Goal: Task Accomplishment & Management: Use online tool/utility

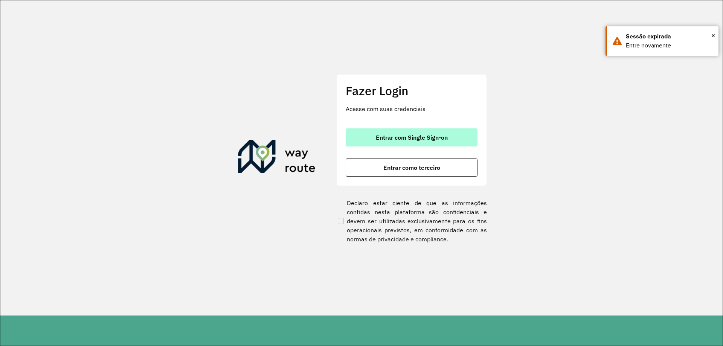
click at [369, 131] on button "Entrar com Single Sign-on" at bounding box center [412, 137] width 132 height 18
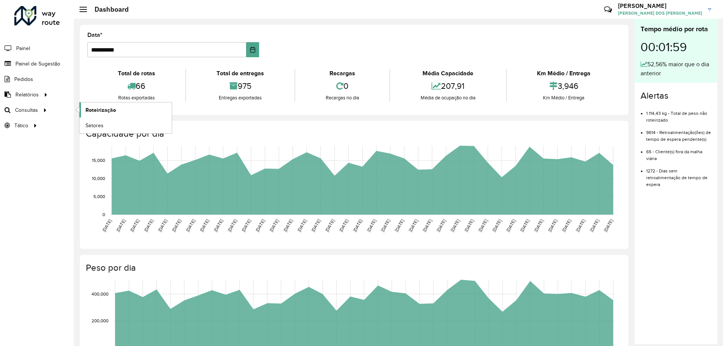
click at [102, 111] on span "Roteirização" at bounding box center [100, 110] width 31 height 8
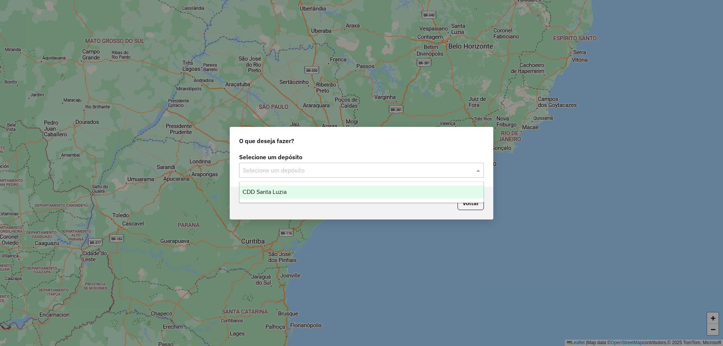
click at [304, 163] on div "Selecione um depósito" at bounding box center [361, 170] width 245 height 15
click at [287, 190] on span "CDD Santa Luzia" at bounding box center [265, 192] width 44 height 6
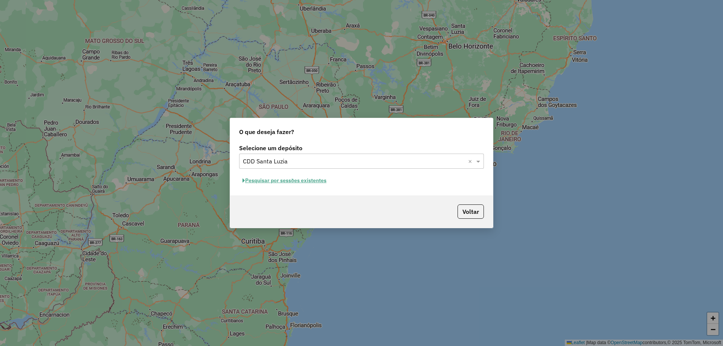
click at [314, 180] on button "Pesquisar por sessões existentes" at bounding box center [284, 181] width 91 height 12
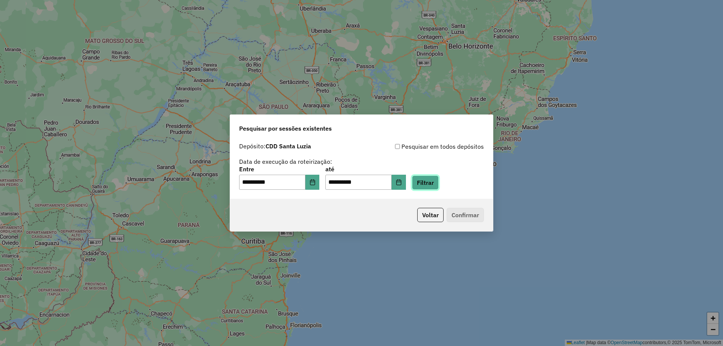
click at [422, 183] on button "Filtrar" at bounding box center [425, 182] width 27 height 14
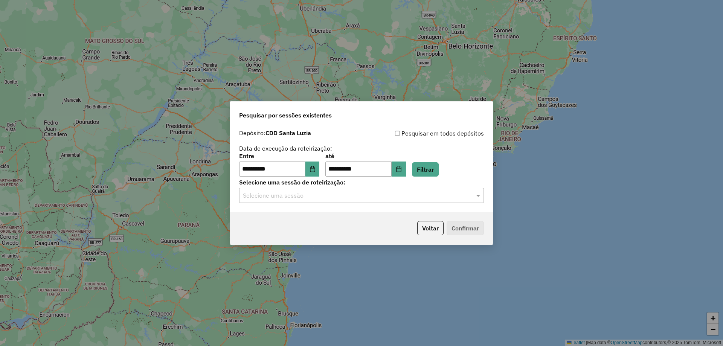
click at [326, 203] on div "**********" at bounding box center [361, 169] width 263 height 86
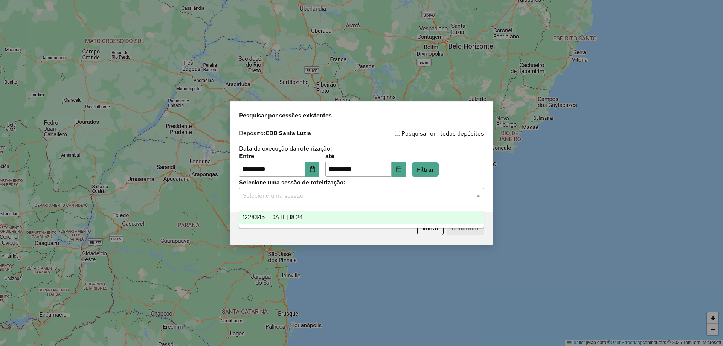
click at [303, 195] on input "text" at bounding box center [354, 195] width 222 height 9
click at [284, 219] on span "1228345 - 12/08/2025 18:24" at bounding box center [273, 217] width 60 height 6
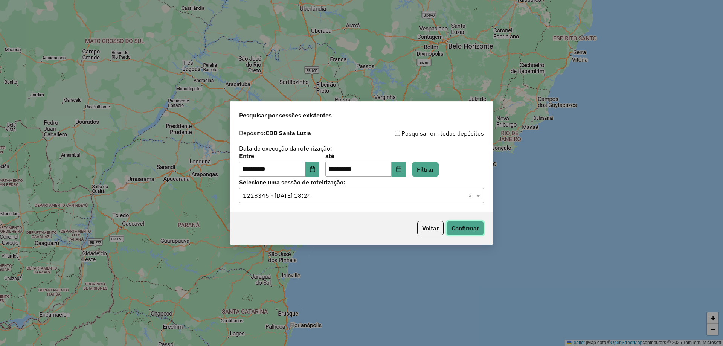
click at [459, 230] on button "Confirmar" at bounding box center [465, 228] width 37 height 14
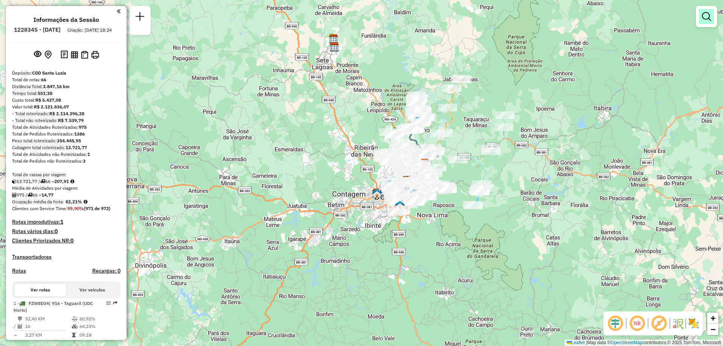
click at [709, 16] on em at bounding box center [706, 16] width 9 height 9
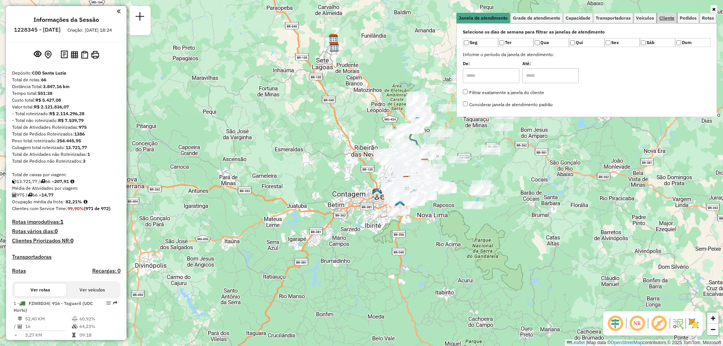
click at [663, 20] on span "Cliente" at bounding box center [666, 18] width 15 height 5
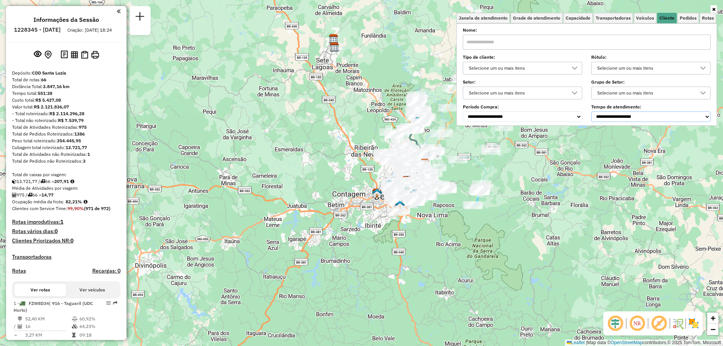
click at [624, 117] on select "**********" at bounding box center [650, 116] width 119 height 11
click at [593, 111] on select "**********" at bounding box center [650, 116] width 119 height 11
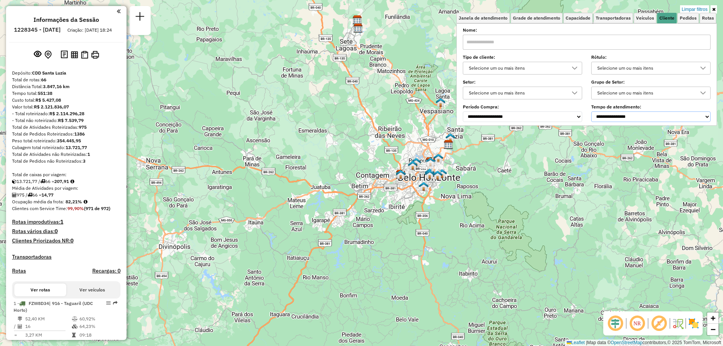
click at [625, 114] on select "**********" at bounding box center [650, 116] width 119 height 11
select select "**********"
click at [593, 111] on select "**********" at bounding box center [650, 116] width 119 height 11
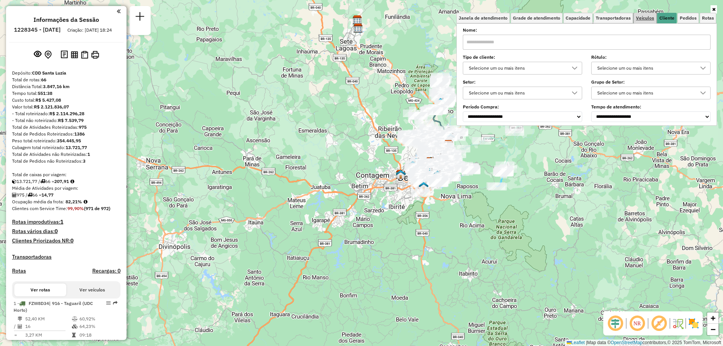
click at [642, 14] on link "Veículos" at bounding box center [645, 18] width 23 height 11
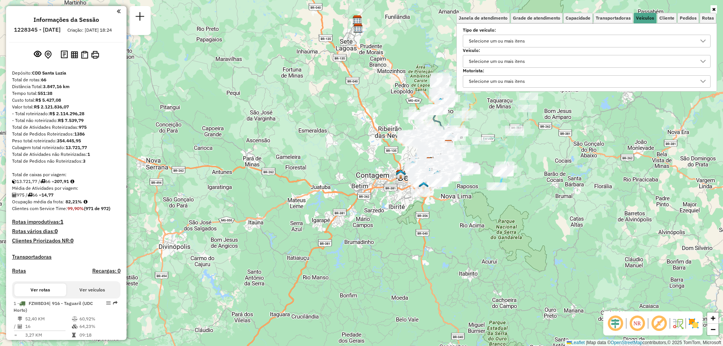
click at [525, 67] on div "Selecione um ou mais itens" at bounding box center [496, 61] width 61 height 12
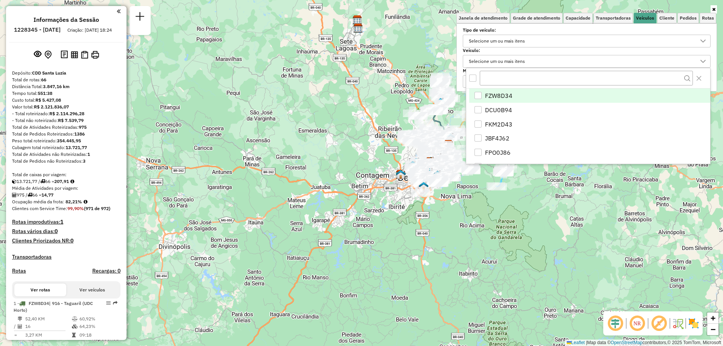
scroll to position [5, 26]
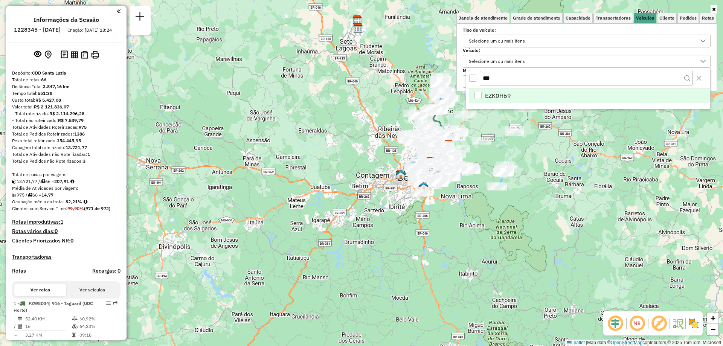
type input "***"
click at [498, 92] on span "EZK0H69" at bounding box center [498, 95] width 26 height 9
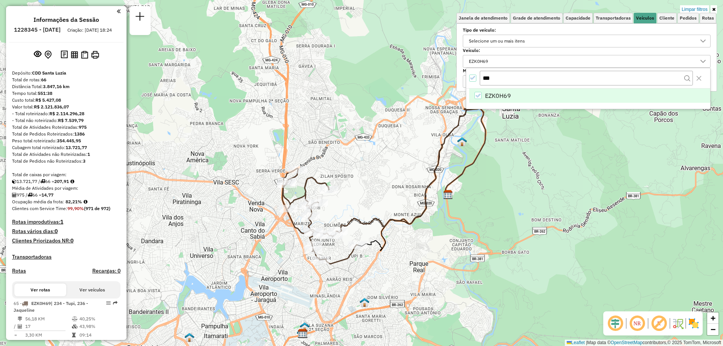
drag, startPoint x: 449, startPoint y: 141, endPoint x: 371, endPoint y: 189, distance: 91.6
click at [371, 189] on div "Limpar filtros Janela de atendimento Grade de atendimento Capacidade Transporta…" at bounding box center [361, 173] width 723 height 346
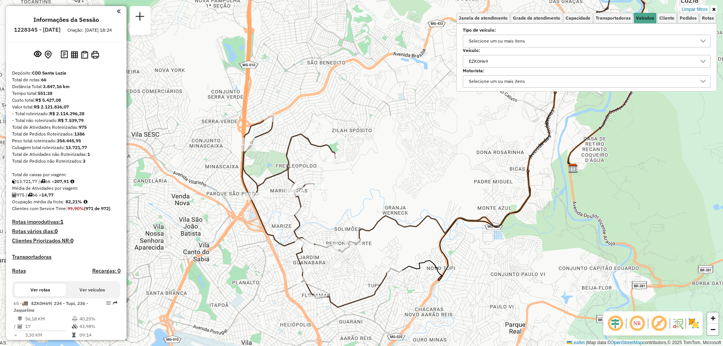
scroll to position [113, 0]
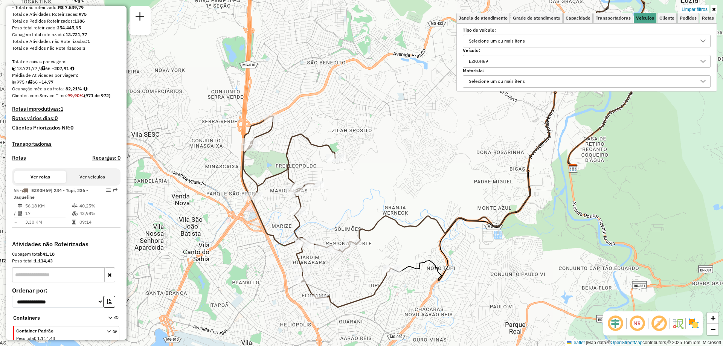
click at [693, 322] on img at bounding box center [694, 323] width 12 height 12
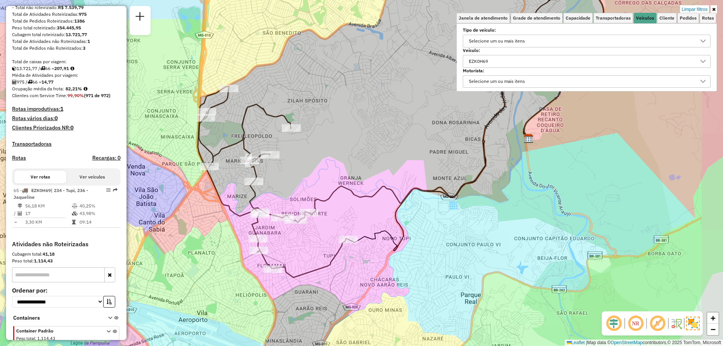
drag, startPoint x: 423, startPoint y: 179, endPoint x: 378, endPoint y: 149, distance: 53.5
click at [378, 149] on div "Limpar filtros Janela de atendimento Grade de atendimento Capacidade Transporta…" at bounding box center [361, 173] width 723 height 346
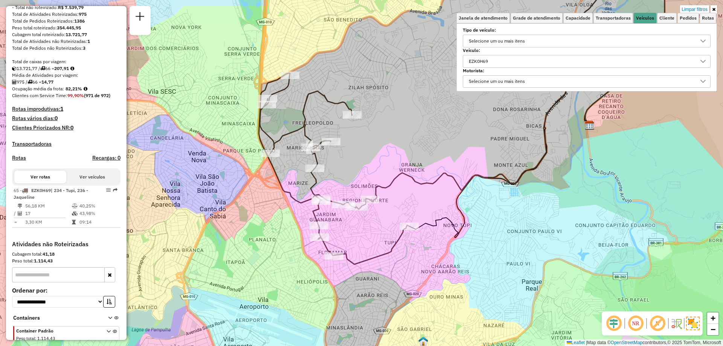
drag, startPoint x: 340, startPoint y: 107, endPoint x: 399, endPoint y: 93, distance: 60.3
click at [399, 93] on div "Limpar filtros Janela de atendimento Grade de atendimento Capacidade Transporta…" at bounding box center [361, 173] width 723 height 346
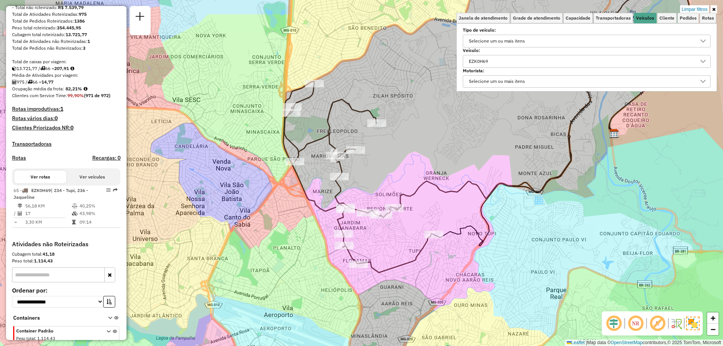
scroll to position [139, 0]
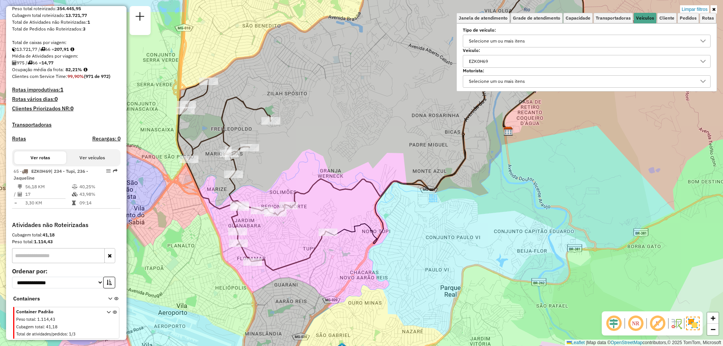
click at [535, 59] on div "EZK0H69" at bounding box center [581, 61] width 230 height 12
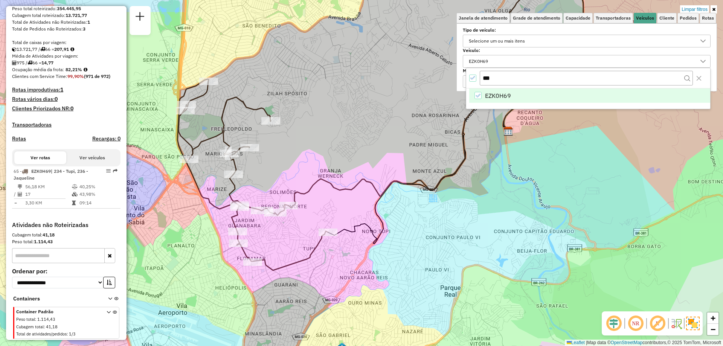
click at [480, 97] on icon "EZK0H69" at bounding box center [477, 95] width 5 height 5
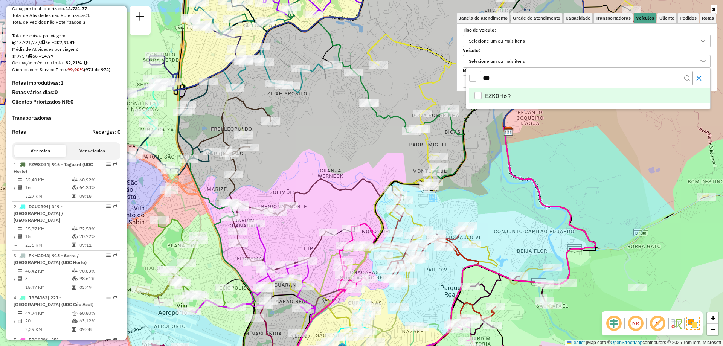
click at [699, 79] on icon "Close" at bounding box center [699, 78] width 6 height 6
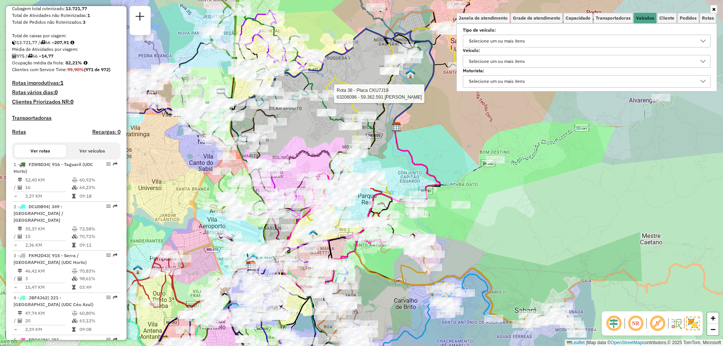
select select "**********"
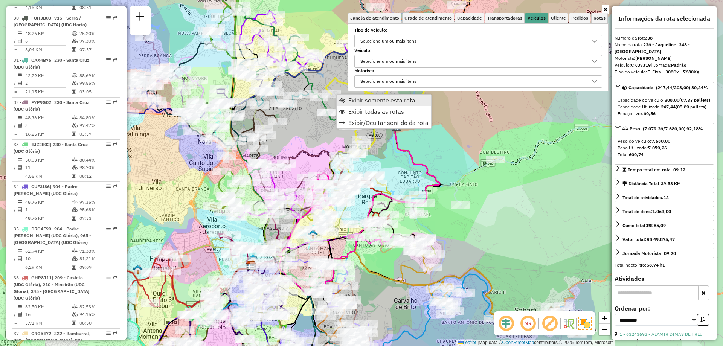
scroll to position [2158, 0]
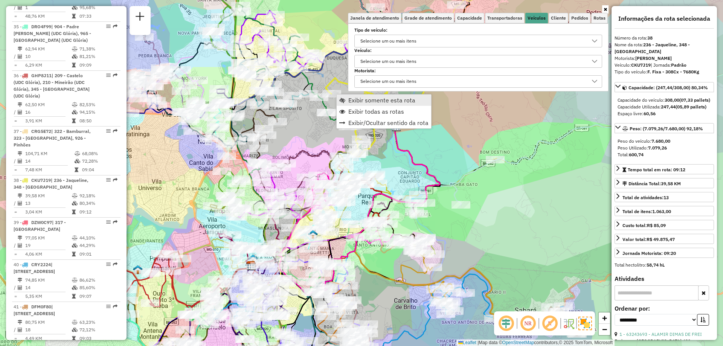
click at [356, 104] on link "Exibir somente esta rota" at bounding box center [384, 100] width 95 height 11
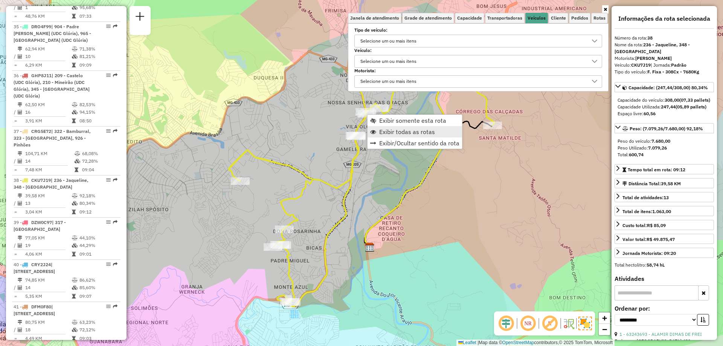
click at [405, 129] on span "Exibir todas as rotas" at bounding box center [407, 132] width 56 height 6
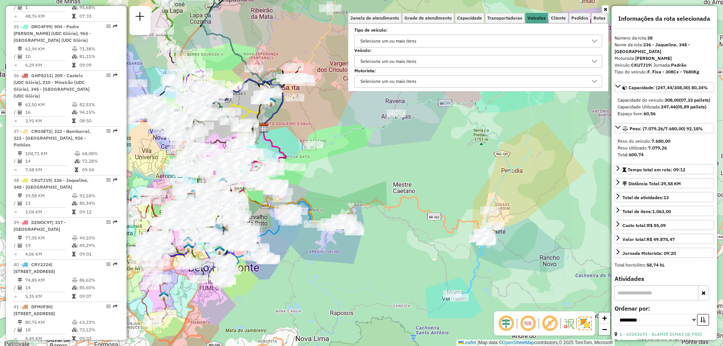
drag, startPoint x: 322, startPoint y: 281, endPoint x: 257, endPoint y: 272, distance: 65.8
click at [257, 272] on div "Janela de atendimento Grade de atendimento Capacidade Transportadoras Veículos …" at bounding box center [361, 173] width 723 height 346
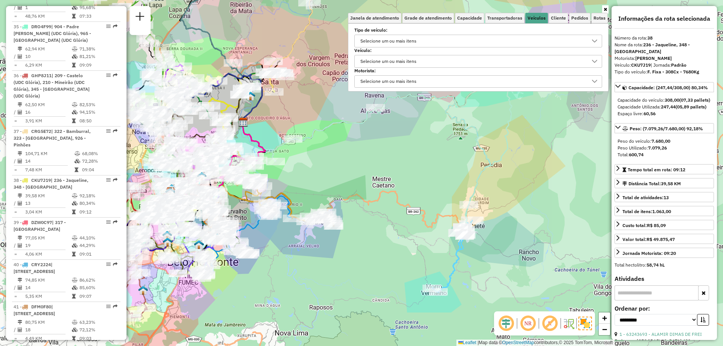
click at [581, 325] on img at bounding box center [585, 324] width 14 height 14
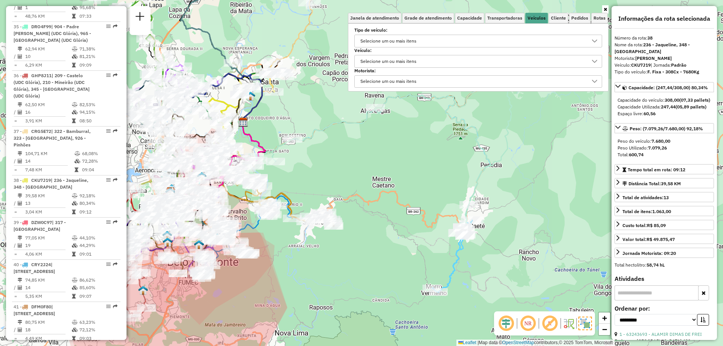
click at [587, 321] on img at bounding box center [585, 324] width 14 height 14
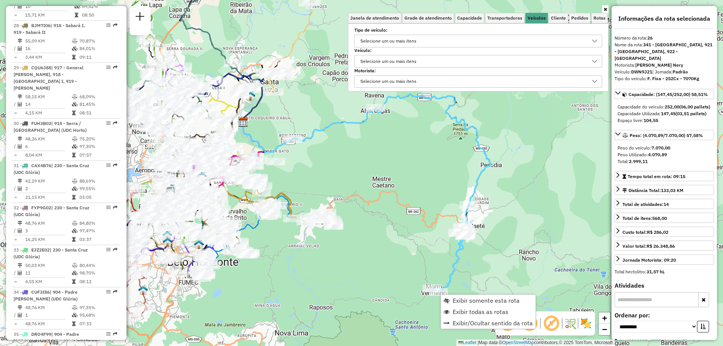
scroll to position [1598, 0]
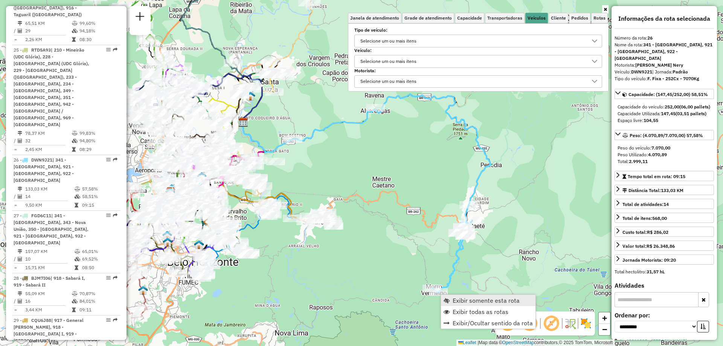
click at [465, 301] on span "Exibir somente esta rota" at bounding box center [486, 300] width 67 height 6
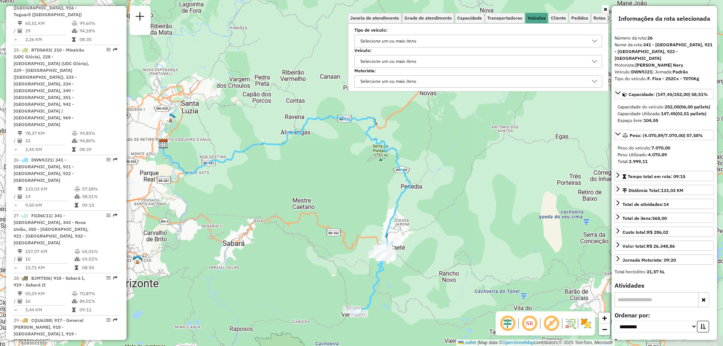
drag, startPoint x: 385, startPoint y: 221, endPoint x: 310, endPoint y: 262, distance: 85.8
click at [310, 262] on div "Janela de atendimento Grade de atendimento Capacidade Transportadoras Veículos …" at bounding box center [361, 173] width 723 height 346
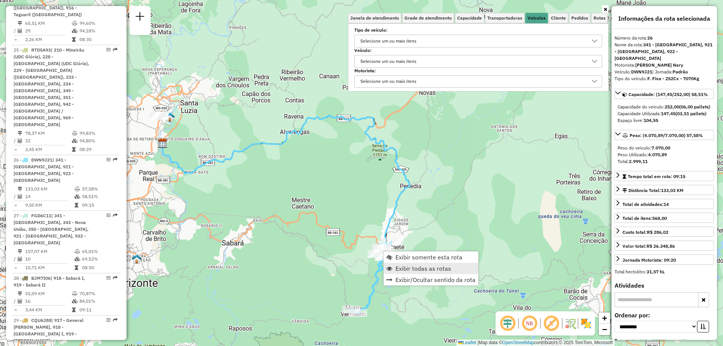
click at [414, 265] on span "Exibir todas as rotas" at bounding box center [423, 268] width 56 height 6
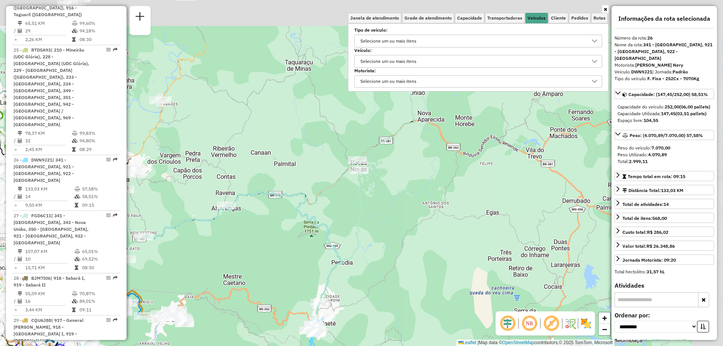
drag, startPoint x: 341, startPoint y: 207, endPoint x: 230, endPoint y: 309, distance: 150.6
click at [230, 309] on div "Janela de atendimento Grade de atendimento Capacidade Transportadoras Veículos …" at bounding box center [361, 173] width 723 height 346
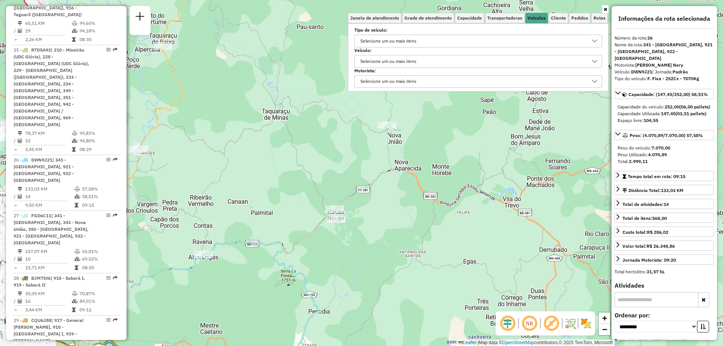
drag, startPoint x: 340, startPoint y: 225, endPoint x: 381, endPoint y: 281, distance: 69.5
click at [381, 281] on div "Janela de atendimento Grade de atendimento Capacidade Transportadoras Veículos …" at bounding box center [361, 173] width 723 height 346
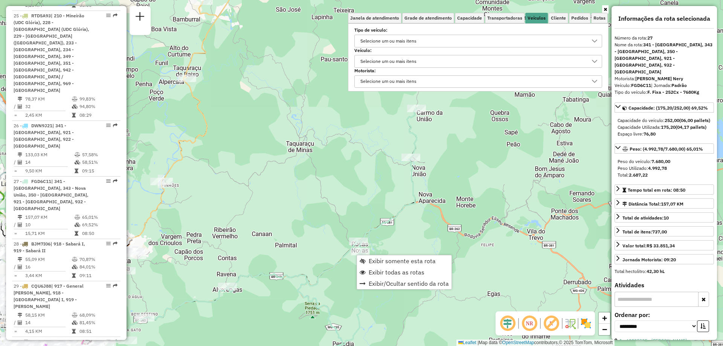
scroll to position [1647, 0]
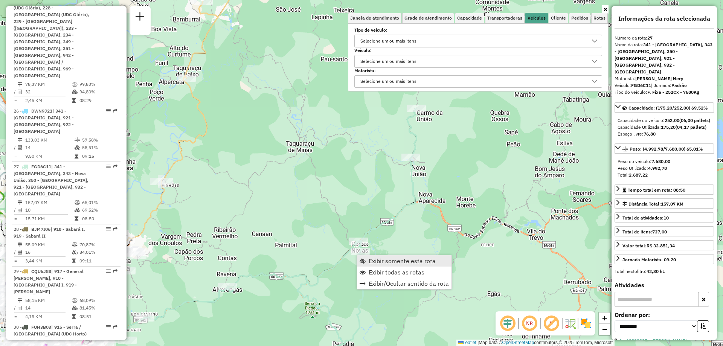
click at [368, 256] on link "Exibir somente esta rota" at bounding box center [404, 260] width 95 height 11
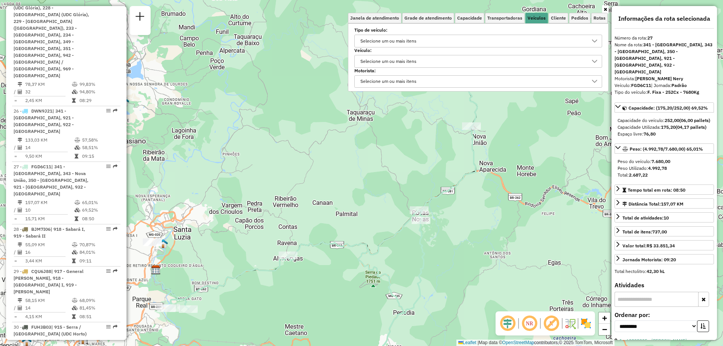
drag, startPoint x: 397, startPoint y: 212, endPoint x: 349, endPoint y: 267, distance: 72.9
click at [349, 267] on div "Janela de atendimento Grade de atendimento Capacidade Transportadoras Veículos …" at bounding box center [361, 173] width 723 height 346
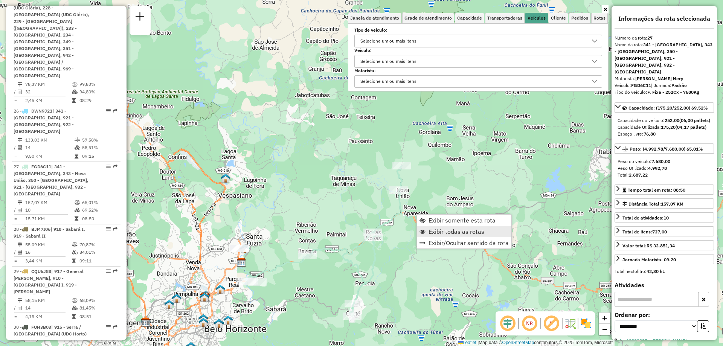
click at [425, 233] on span "Exibir todas as rotas" at bounding box center [422, 232] width 6 height 6
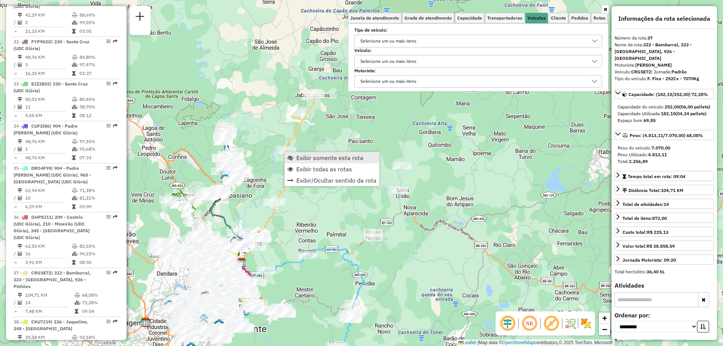
scroll to position [2109, 0]
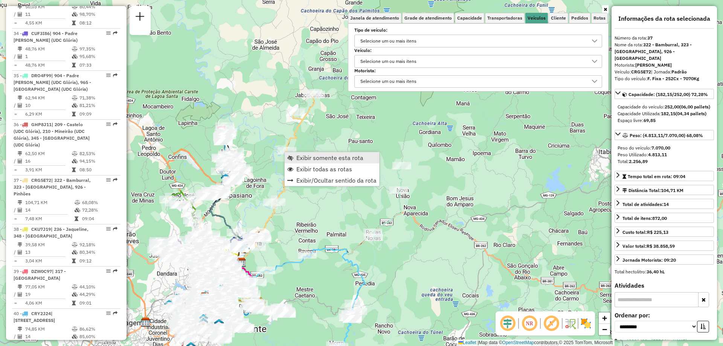
click at [300, 156] on span "Exibir somente esta rota" at bounding box center [329, 158] width 67 height 6
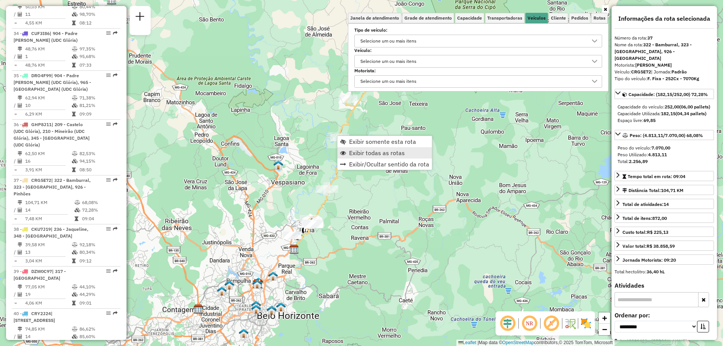
click at [376, 150] on span "Exibir todas as rotas" at bounding box center [377, 153] width 56 height 6
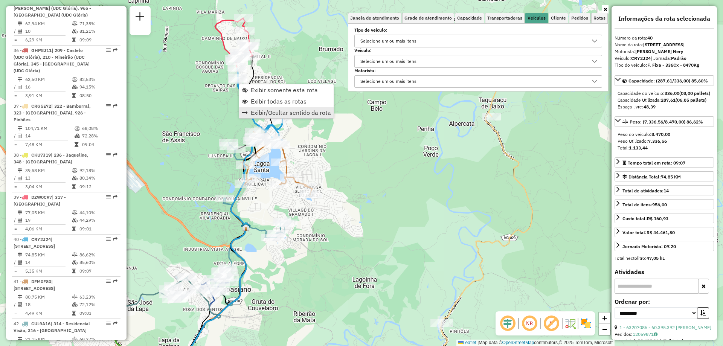
scroll to position [2242, 0]
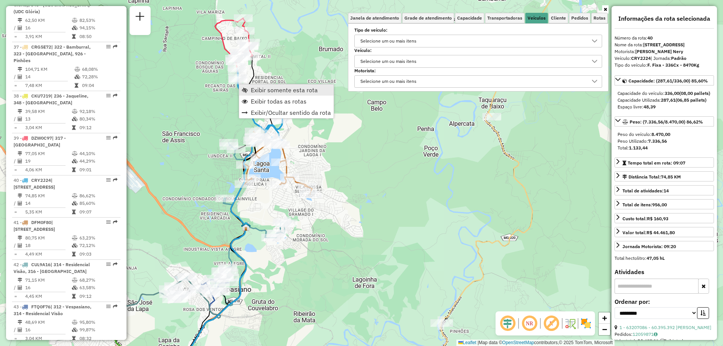
click at [270, 90] on span "Exibir somente esta rota" at bounding box center [284, 90] width 67 height 6
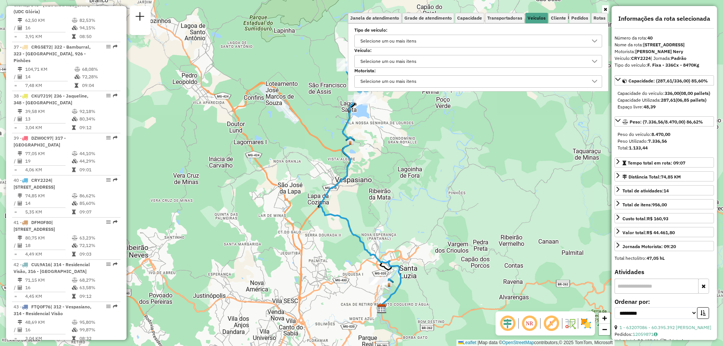
drag, startPoint x: 359, startPoint y: 146, endPoint x: 319, endPoint y: 233, distance: 95.5
click at [320, 232] on div "Janela de atendimento Grade de atendimento Capacidade Transportadoras Veículos …" at bounding box center [361, 173] width 723 height 346
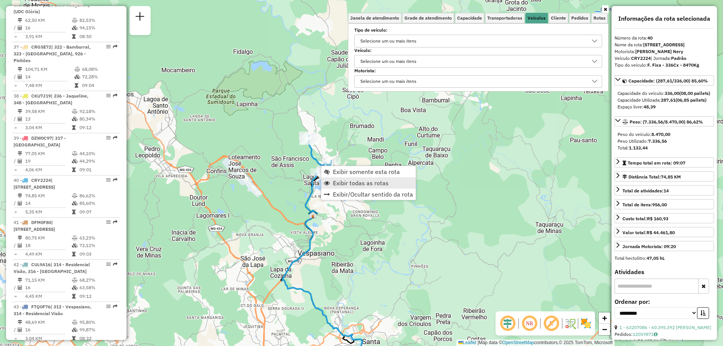
click at [366, 181] on span "Exibir todas as rotas" at bounding box center [361, 183] width 56 height 6
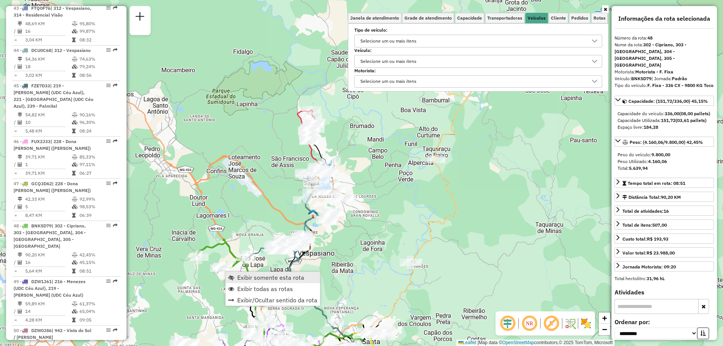
scroll to position [2593, 0]
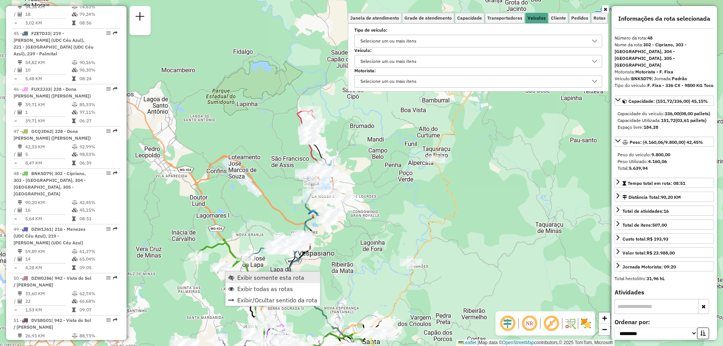
click at [273, 279] on span "Exibir somente esta rota" at bounding box center [270, 278] width 67 height 6
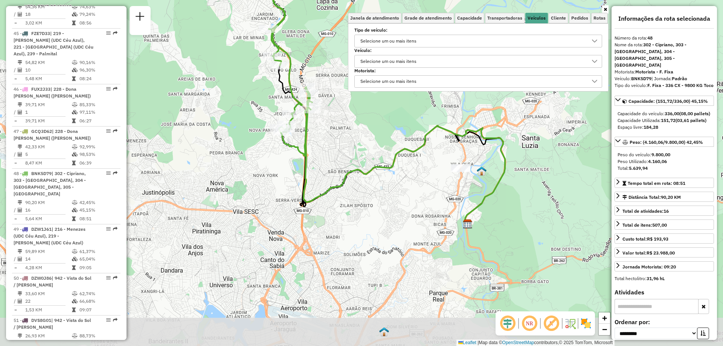
drag, startPoint x: 349, startPoint y: 295, endPoint x: 316, endPoint y: 206, distance: 95.2
click at [316, 206] on div "Janela de atendimento Grade de atendimento Capacidade Transportadoras Veículos …" at bounding box center [361, 173] width 723 height 346
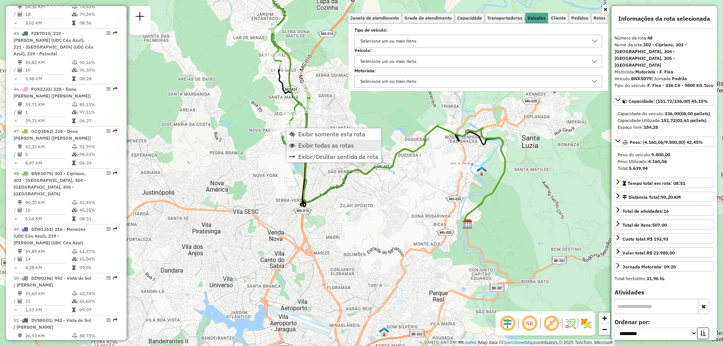
click at [327, 145] on span "Exibir todas as rotas" at bounding box center [326, 145] width 56 height 6
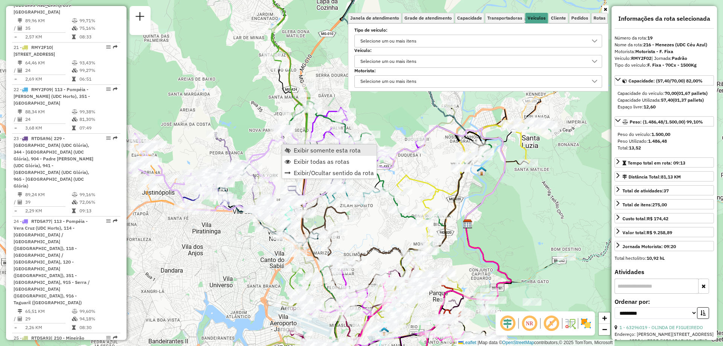
scroll to position [1167, 0]
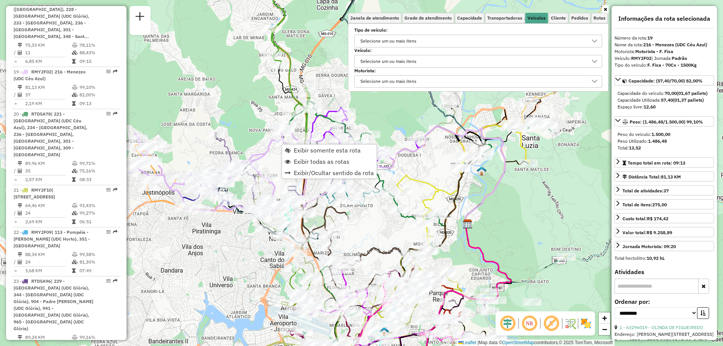
click at [379, 211] on div "Janela de atendimento Grade de atendimento Capacidade Transportadoras Veículos …" at bounding box center [361, 173] width 723 height 346
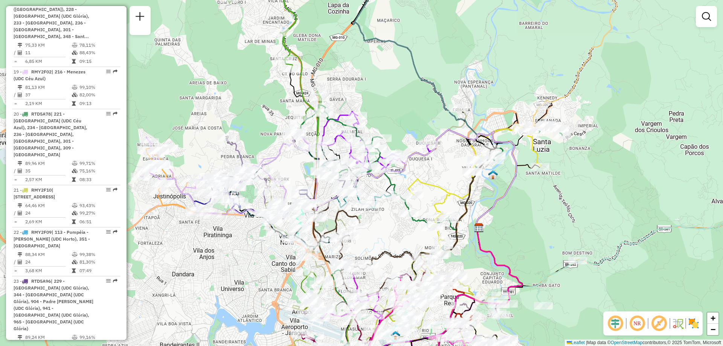
drag, startPoint x: 222, startPoint y: 237, endPoint x: 300, endPoint y: 226, distance: 79.5
click at [300, 226] on div "Janela de atendimento Grade de atendimento Capacidade Transportadoras Veículos …" at bounding box center [361, 173] width 723 height 346
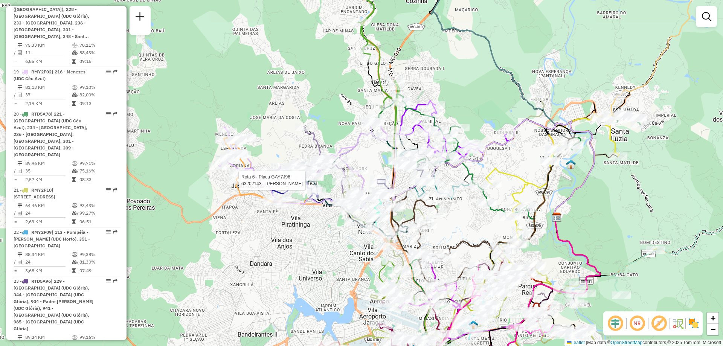
select select "**********"
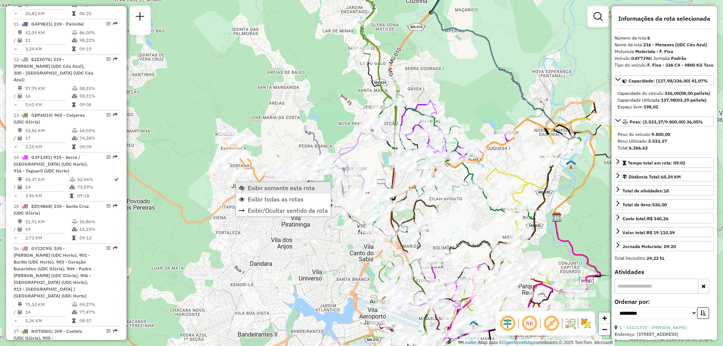
scroll to position [510, 0]
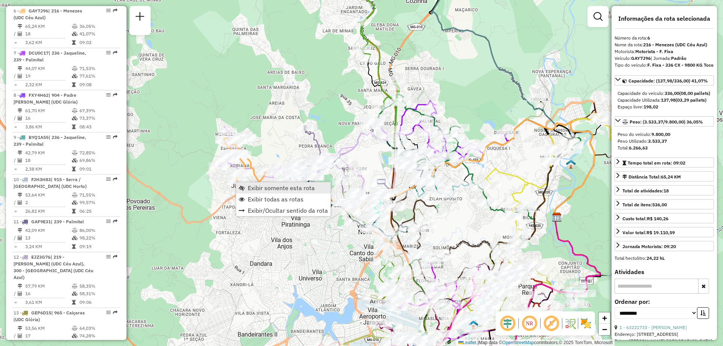
click at [259, 187] on span "Exibir somente esta rota" at bounding box center [281, 188] width 67 height 6
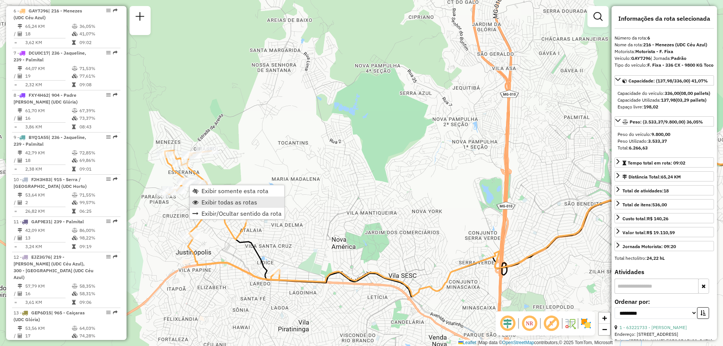
click at [232, 199] on span "Exibir todas as rotas" at bounding box center [229, 202] width 56 height 6
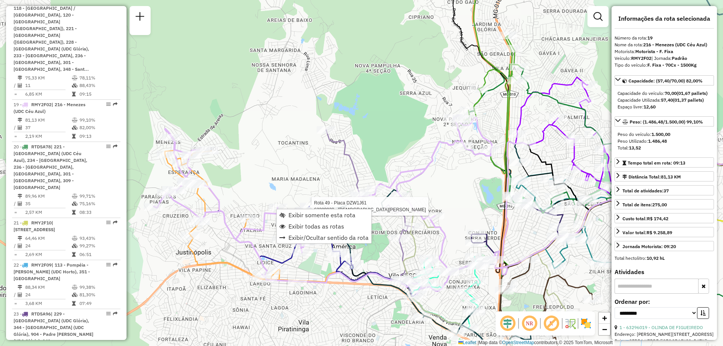
scroll to position [1167, 0]
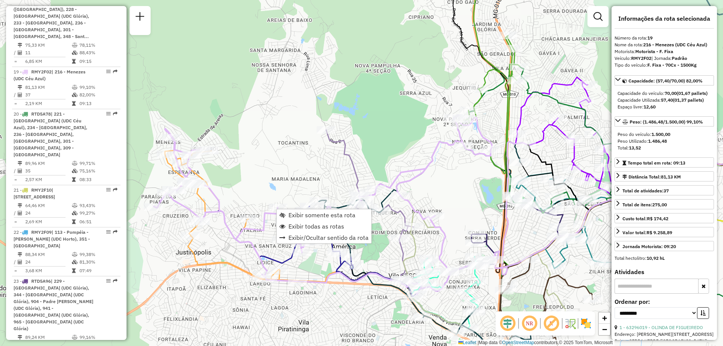
click at [280, 182] on div "Rota 49 - Placa DZW1J61 63289038 - CRISTIANO SOUZA Rota 45 - Placa FZE7D33 6324…" at bounding box center [361, 173] width 723 height 346
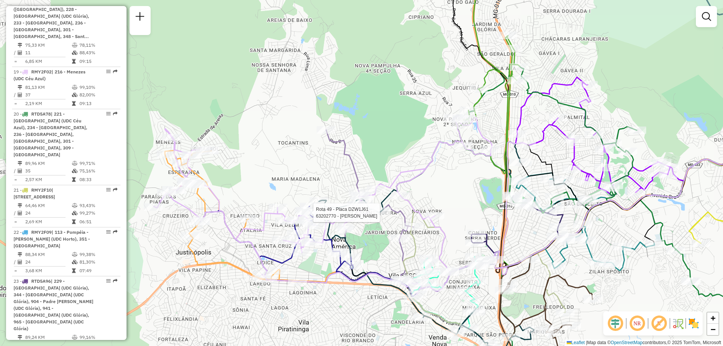
select select "**********"
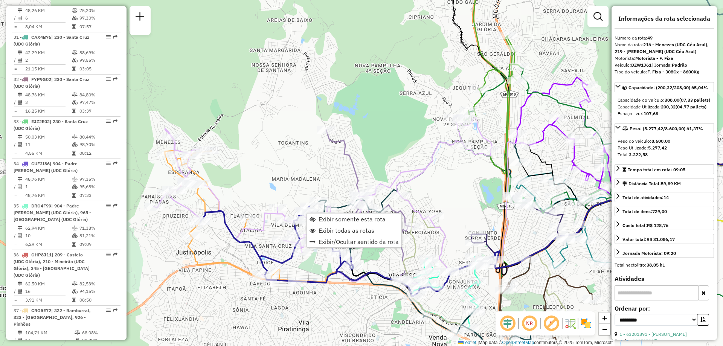
scroll to position [2642, 0]
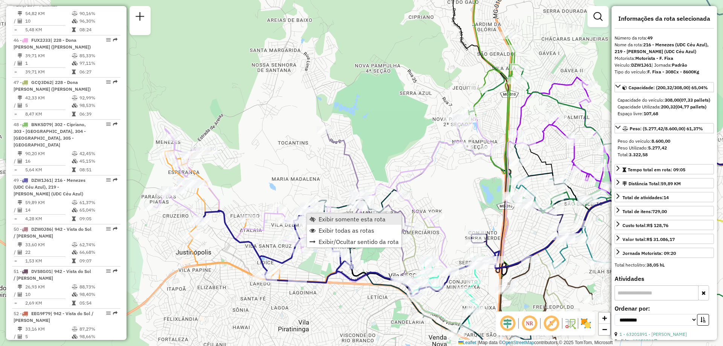
click at [325, 218] on span "Exibir somente esta rota" at bounding box center [352, 219] width 67 height 6
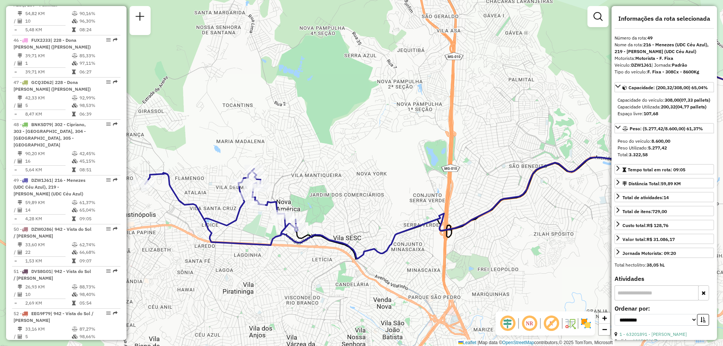
drag, startPoint x: 172, startPoint y: 245, endPoint x: 312, endPoint y: 245, distance: 140.5
click at [304, 246] on icon at bounding box center [565, 173] width 569 height 197
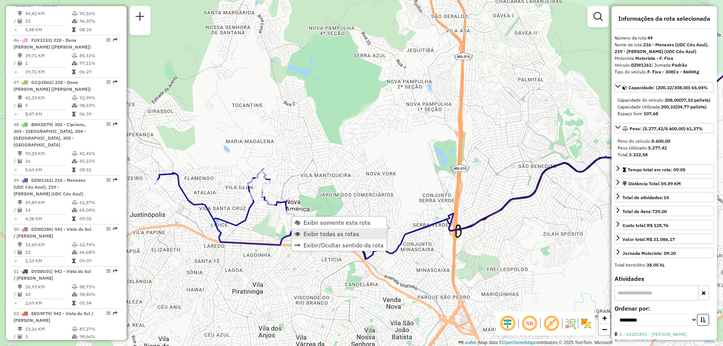
click at [333, 234] on span "Exibir todas as rotas" at bounding box center [332, 234] width 56 height 6
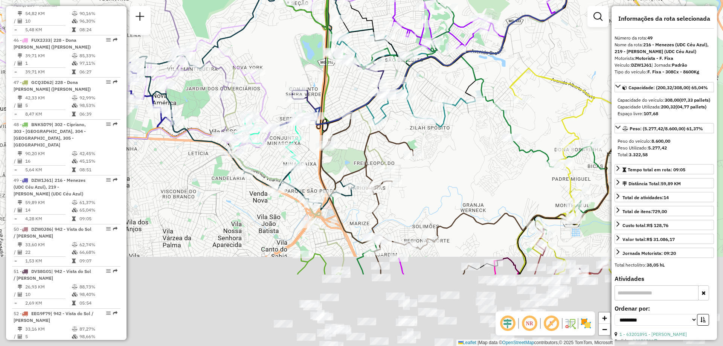
drag, startPoint x: 358, startPoint y: 233, endPoint x: 205, endPoint y: 114, distance: 193.4
click at [221, 122] on icon at bounding box center [423, 100] width 405 height 348
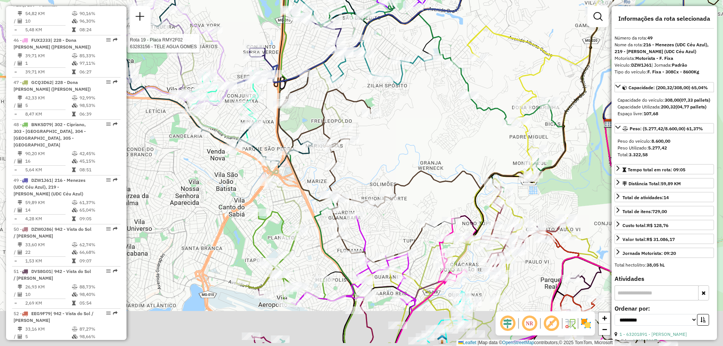
drag, startPoint x: 420, startPoint y: 202, endPoint x: 339, endPoint y: 118, distance: 116.9
click at [339, 118] on div "Rota 19 - Placa RMY2F02 63283156 - TELE AGUA GOMES Janela de atendimento Grade …" at bounding box center [361, 173] width 723 height 346
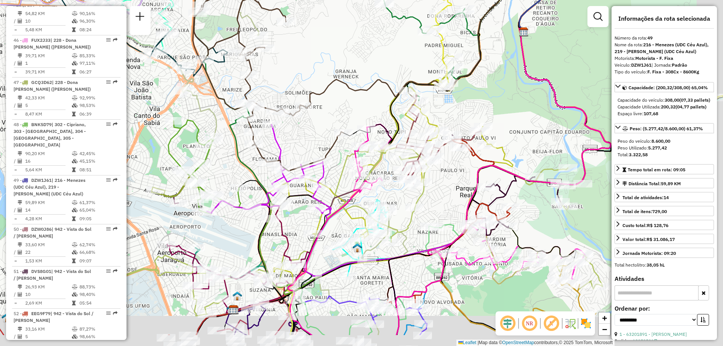
drag, startPoint x: 374, startPoint y: 151, endPoint x: 325, endPoint y: 87, distance: 79.8
click at [325, 87] on div "Rota 19 - Placa RMY2F02 63283156 - TELE AGUA GOMES Janela de atendimento Grade …" at bounding box center [361, 173] width 723 height 346
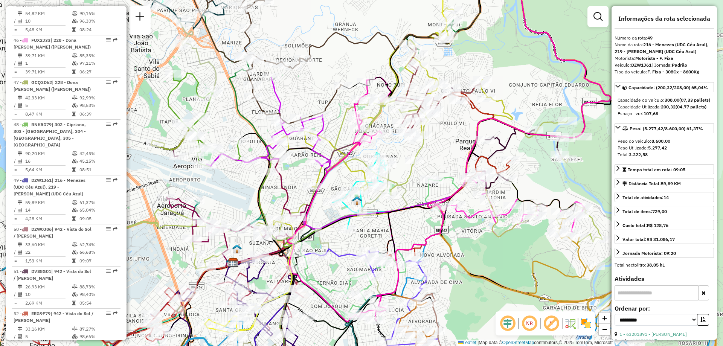
drag, startPoint x: 242, startPoint y: 215, endPoint x: 259, endPoint y: 155, distance: 62.0
click at [259, 155] on div "Rota 19 - Placa RMY2F02 63283156 - TELE AGUA GOMES Janela de atendimento Grade …" at bounding box center [361, 173] width 723 height 346
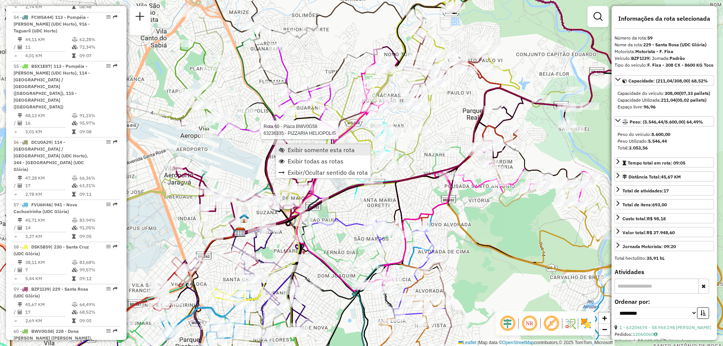
scroll to position [3098, 0]
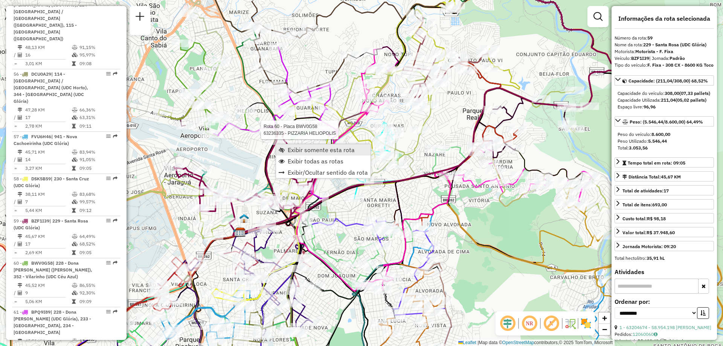
click at [289, 152] on span "Exibir somente esta rota" at bounding box center [321, 150] width 67 height 6
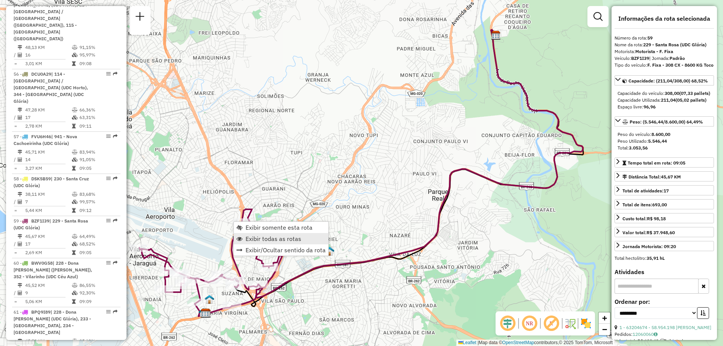
click at [255, 240] on span "Exibir todas as rotas" at bounding box center [274, 239] width 56 height 6
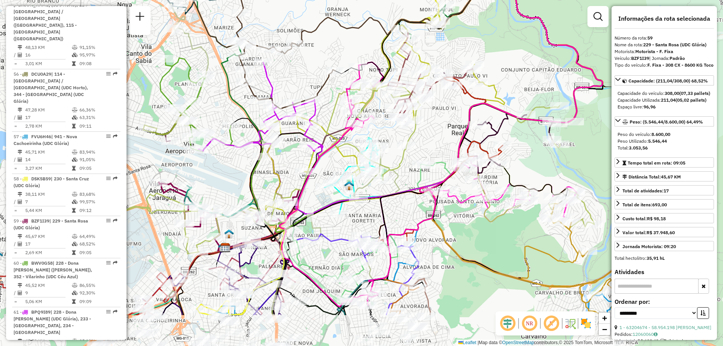
drag, startPoint x: 199, startPoint y: 257, endPoint x: 263, endPoint y: 146, distance: 128.4
click at [248, 156] on div "Janela de atendimento Grade de atendimento Capacidade Transportadoras Veículos …" at bounding box center [361, 173] width 723 height 346
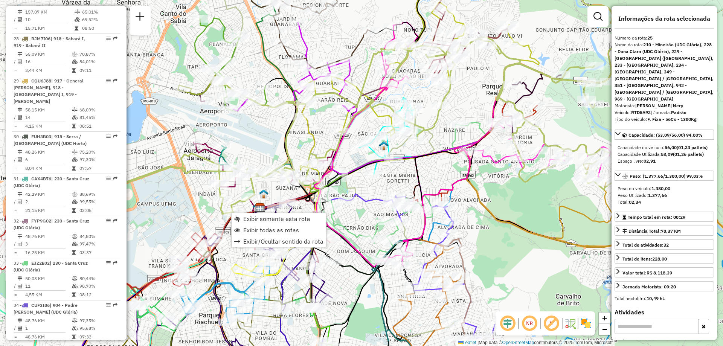
scroll to position [1522, 0]
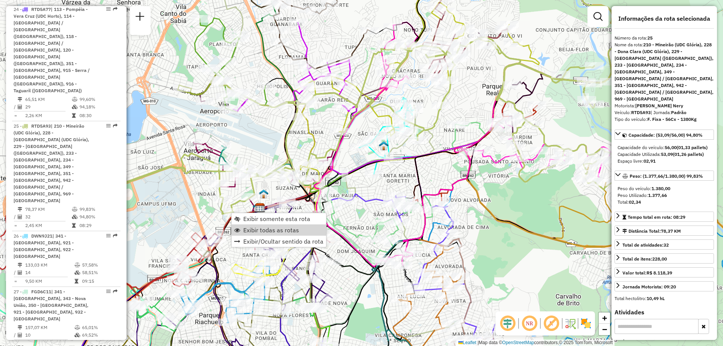
click at [227, 241] on div "Janela de atendimento Grade de atendimento Capacidade Transportadoras Veículos …" at bounding box center [361, 173] width 723 height 346
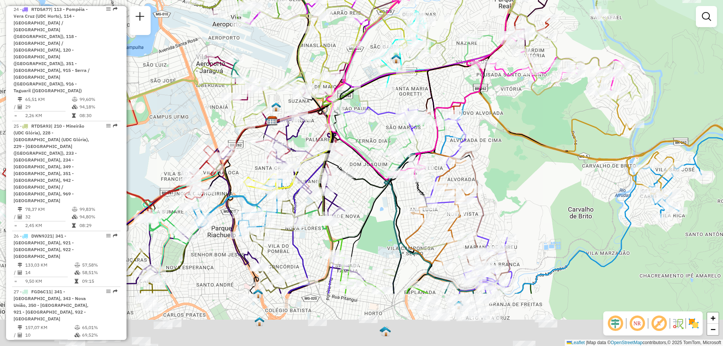
drag, startPoint x: 238, startPoint y: 261, endPoint x: 280, endPoint y: 126, distance: 142.0
click at [278, 164] on icon at bounding box center [272, 179] width 56 height 31
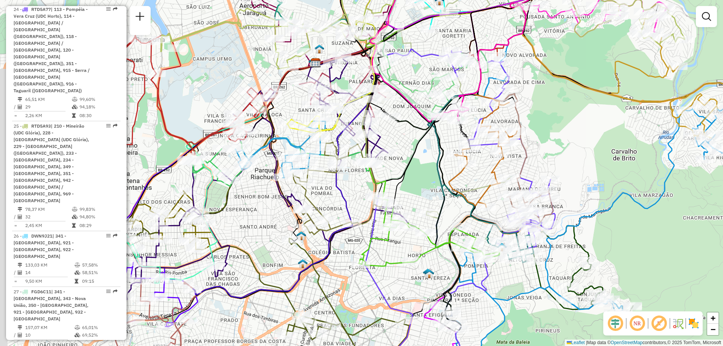
drag, startPoint x: 258, startPoint y: 179, endPoint x: 309, endPoint y: 113, distance: 83.5
click at [309, 113] on icon at bounding box center [264, 181] width 321 height 251
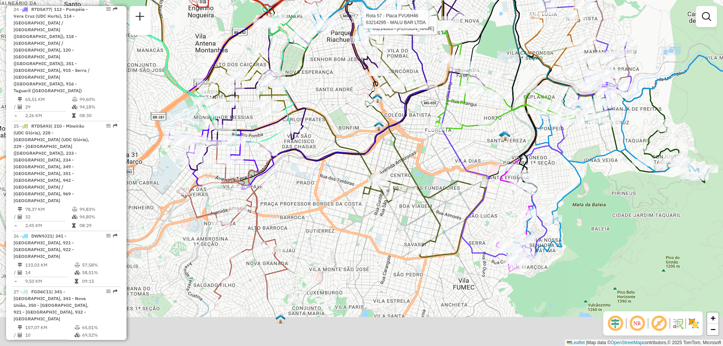
drag, startPoint x: 298, startPoint y: 163, endPoint x: 338, endPoint y: 82, distance: 90.6
click at [338, 82] on div "Rota 57 - Placa FVU6H46 63214303 - JUNIA MONTEIRO MOTA Rota 57 - Placa FVU6H46 …" at bounding box center [361, 173] width 723 height 346
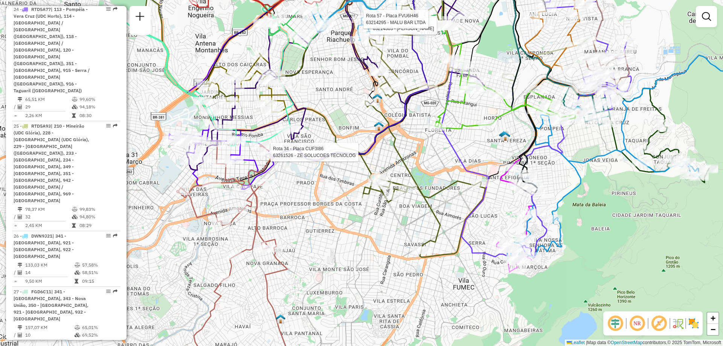
select select "**********"
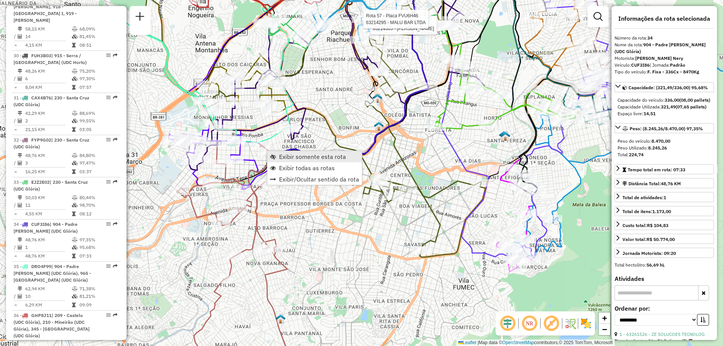
scroll to position [1962, 0]
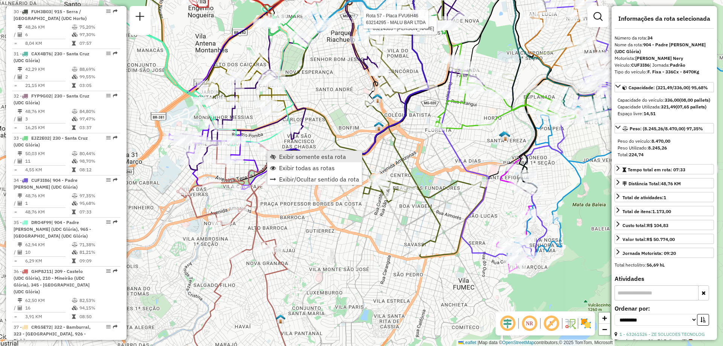
click at [307, 155] on span "Exibir somente esta rota" at bounding box center [312, 157] width 67 height 6
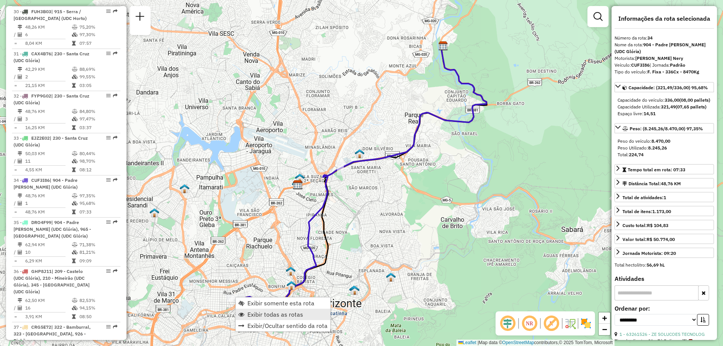
click at [262, 314] on span "Exibir todas as rotas" at bounding box center [275, 314] width 56 height 6
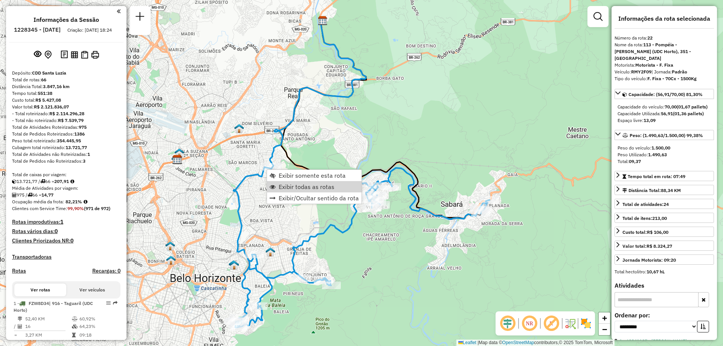
select select "**********"
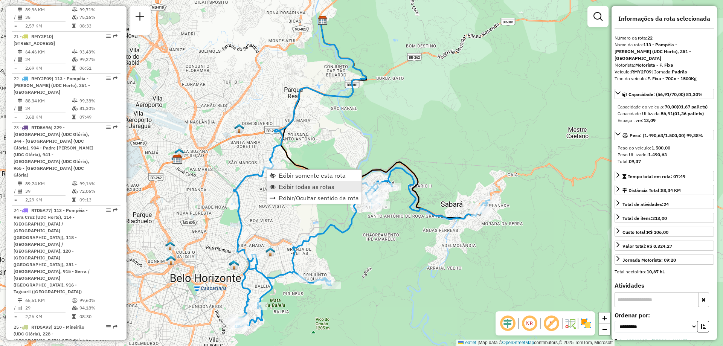
click at [311, 185] on span "Exibir todas as rotas" at bounding box center [307, 187] width 56 height 6
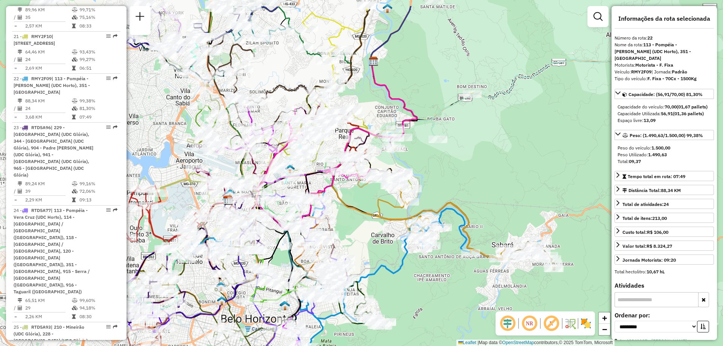
drag, startPoint x: 304, startPoint y: 209, endPoint x: 355, endPoint y: 250, distance: 65.1
click at [355, 250] on div "Janela de atendimento Grade de atendimento Capacidade Transportadoras Veículos …" at bounding box center [361, 173] width 723 height 346
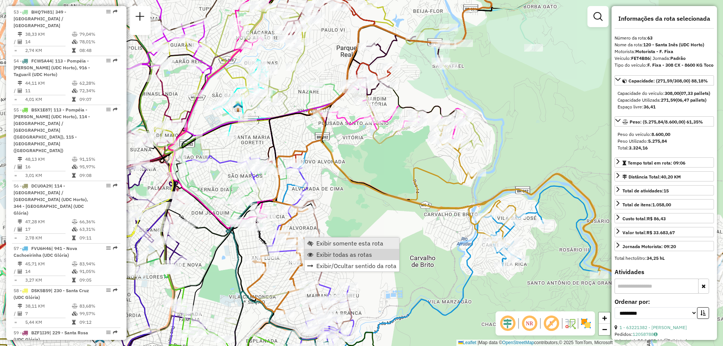
scroll to position [3246, 0]
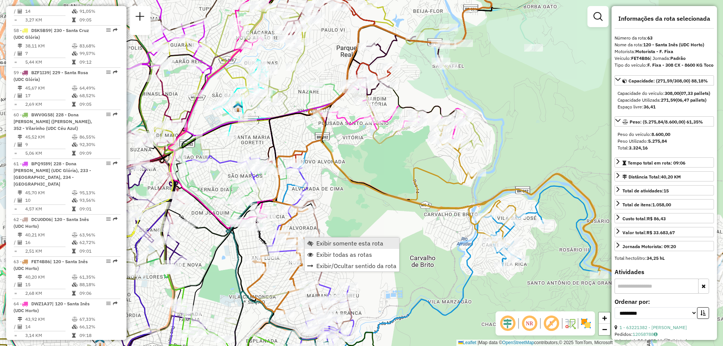
click at [362, 243] on span "Exibir somente esta rota" at bounding box center [349, 243] width 67 height 6
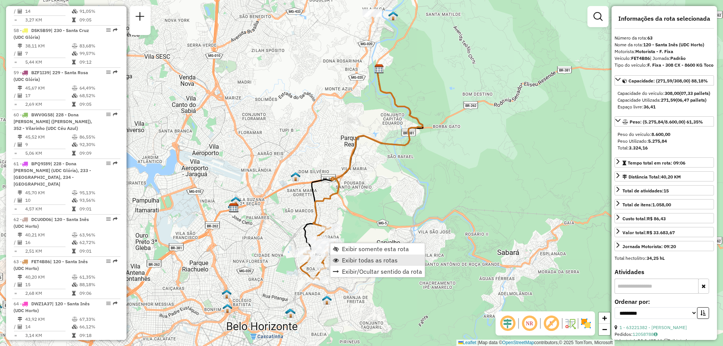
click at [359, 263] on span "Exibir todas as rotas" at bounding box center [370, 260] width 56 height 6
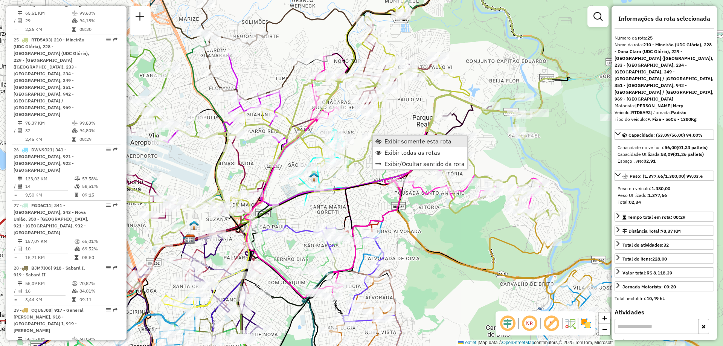
scroll to position [1522, 0]
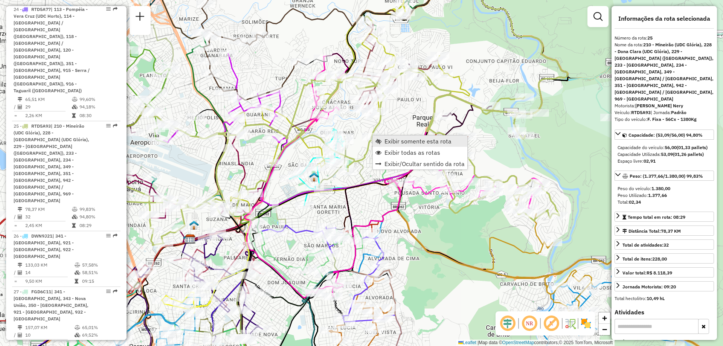
click at [382, 140] on link "Exibir somente esta rota" at bounding box center [420, 141] width 95 height 11
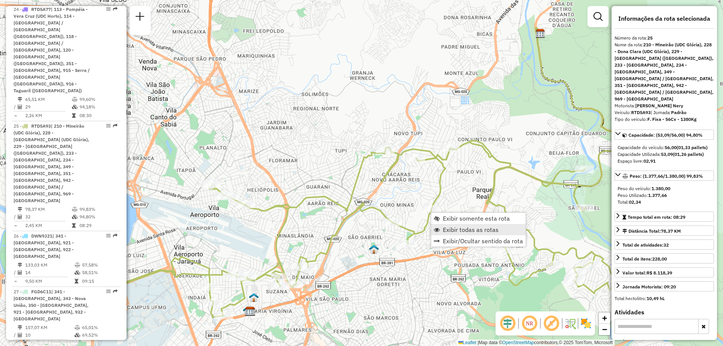
click at [465, 232] on span "Exibir todas as rotas" at bounding box center [471, 230] width 56 height 6
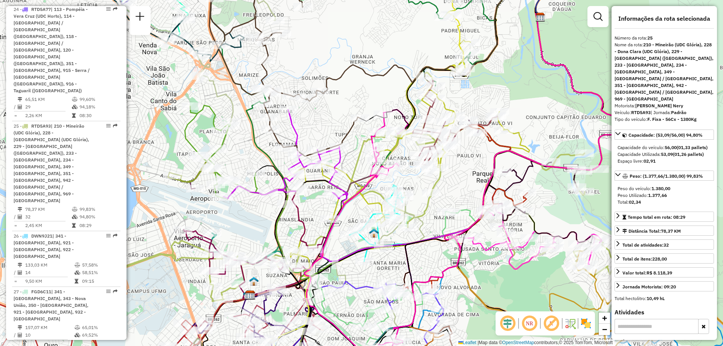
drag, startPoint x: 258, startPoint y: 256, endPoint x: 247, endPoint y: 229, distance: 29.6
click at [249, 230] on div "Janela de atendimento Grade de atendimento Capacidade Transportadoras Veículos …" at bounding box center [361, 173] width 723 height 346
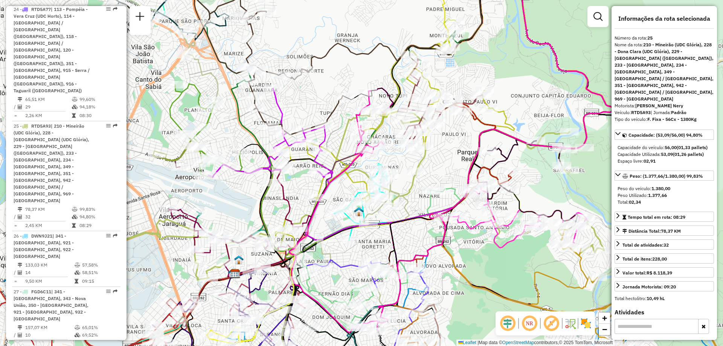
drag, startPoint x: 317, startPoint y: 204, endPoint x: 260, endPoint y: 120, distance: 101.8
click at [268, 128] on div "Janela de atendimento Grade de atendimento Capacidade Transportadoras Veículos …" at bounding box center [361, 173] width 723 height 346
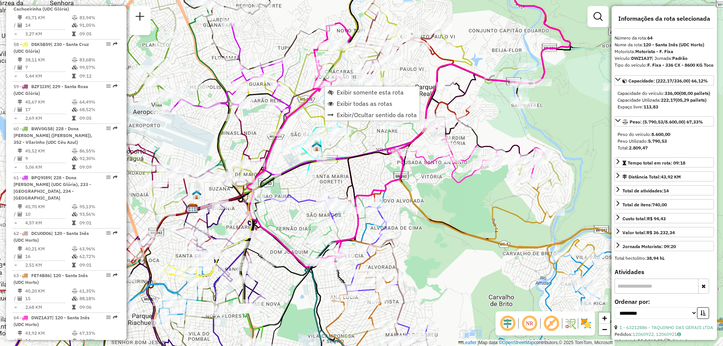
scroll to position [3246, 0]
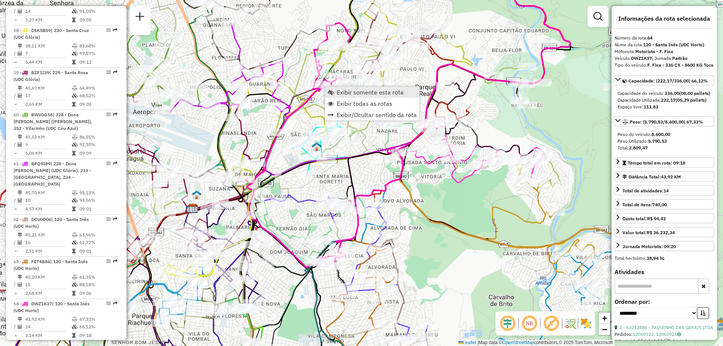
click at [336, 94] on link "Exibir somente esta rota" at bounding box center [372, 92] width 95 height 11
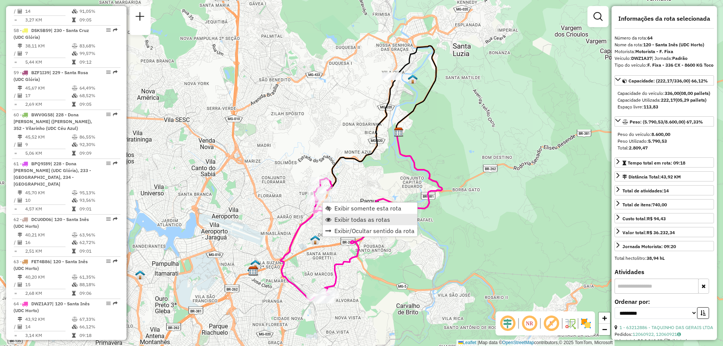
click at [351, 221] on span "Exibir todas as rotas" at bounding box center [362, 220] width 56 height 6
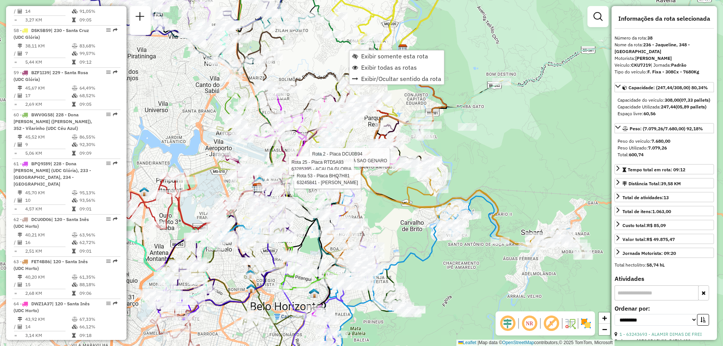
scroll to position [2158, 0]
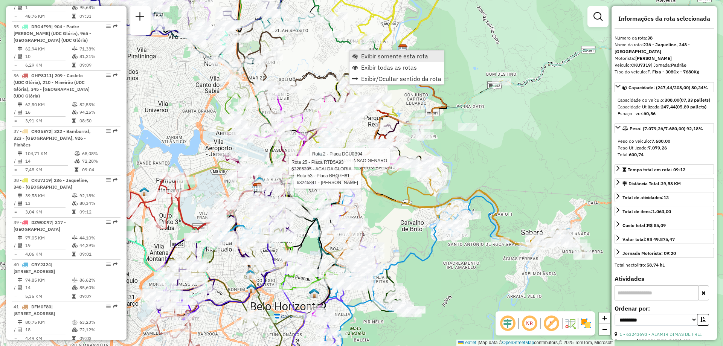
click at [360, 58] on link "Exibir somente esta rota" at bounding box center [396, 55] width 95 height 11
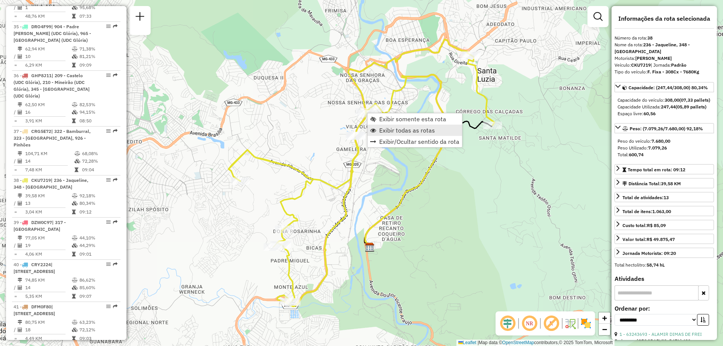
click at [381, 130] on span "Exibir todas as rotas" at bounding box center [407, 130] width 56 height 6
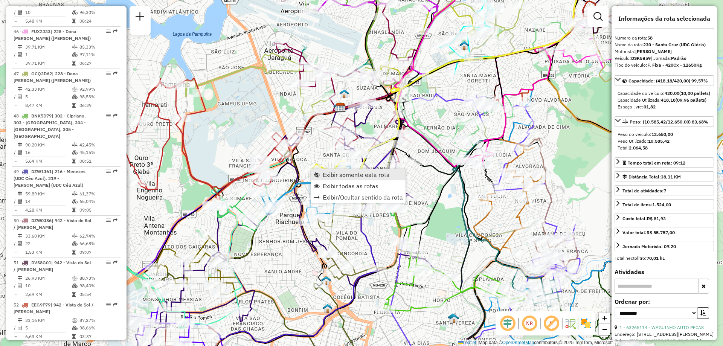
scroll to position [3056, 0]
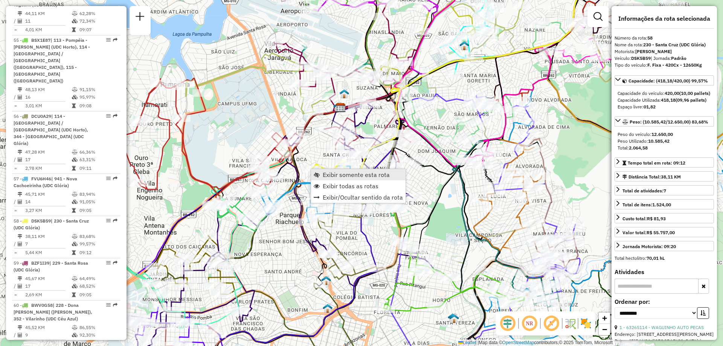
click at [327, 174] on span "Exibir somente esta rota" at bounding box center [356, 175] width 67 height 6
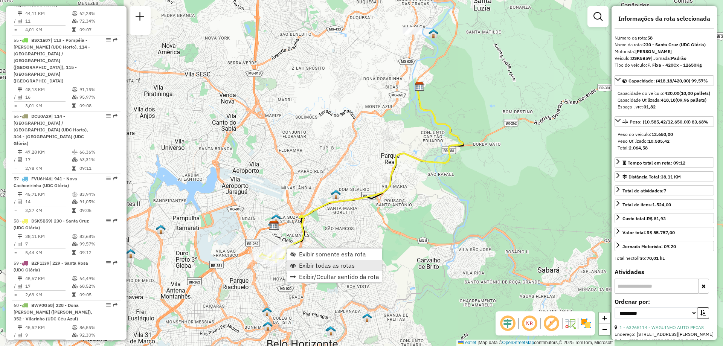
click at [306, 268] on span "Exibir todas as rotas" at bounding box center [327, 265] width 56 height 6
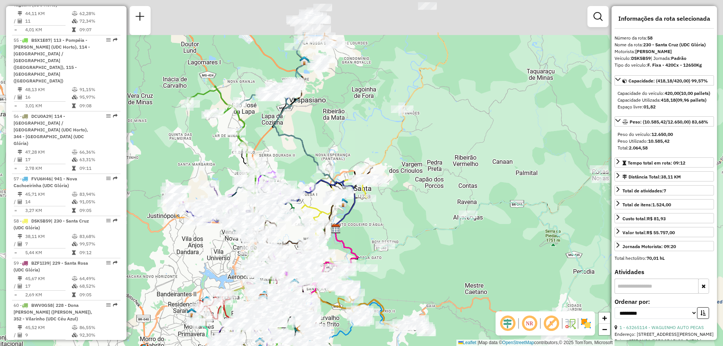
drag, startPoint x: 384, startPoint y: 155, endPoint x: 369, endPoint y: 229, distance: 75.4
click at [369, 228] on div "Janela de atendimento Grade de atendimento Capacidade Transportadoras Veículos …" at bounding box center [361, 173] width 723 height 346
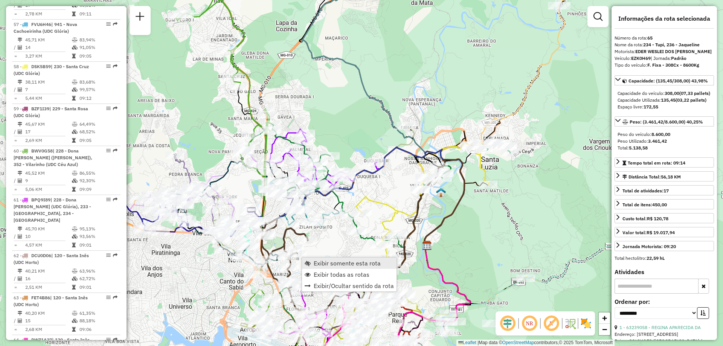
scroll to position [3246, 0]
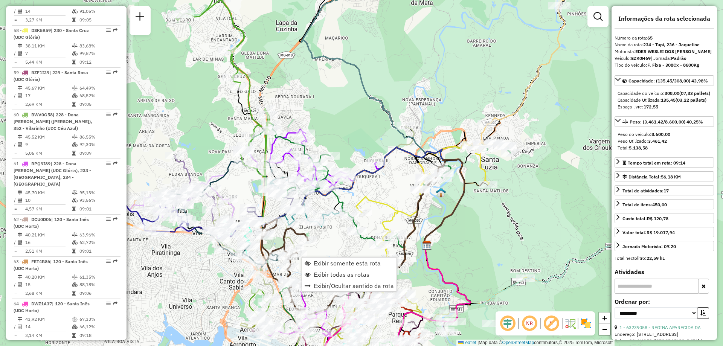
click at [346, 247] on div "Rota 5 - Placa FPO0J86 63213135 - [PERSON_NAME] de atendimento Grade de atendim…" at bounding box center [361, 173] width 723 height 346
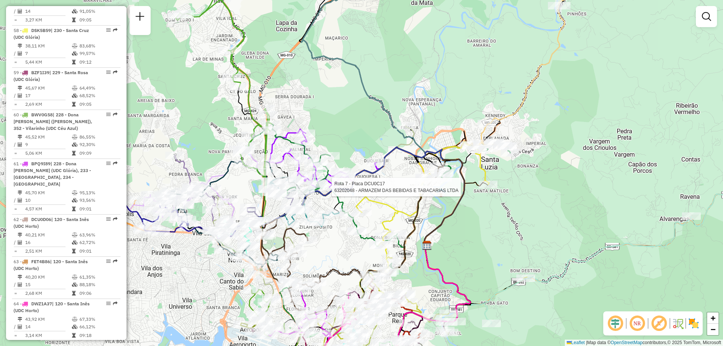
select select "**********"
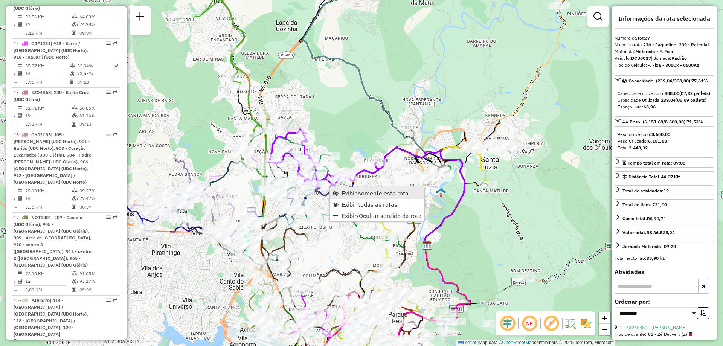
scroll to position [552, 0]
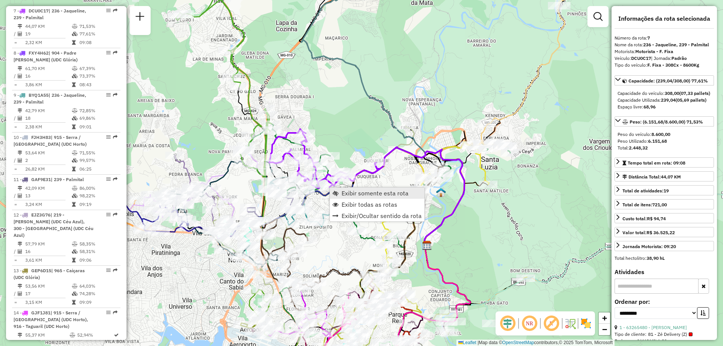
click at [348, 195] on span "Exibir somente esta rota" at bounding box center [375, 193] width 67 height 6
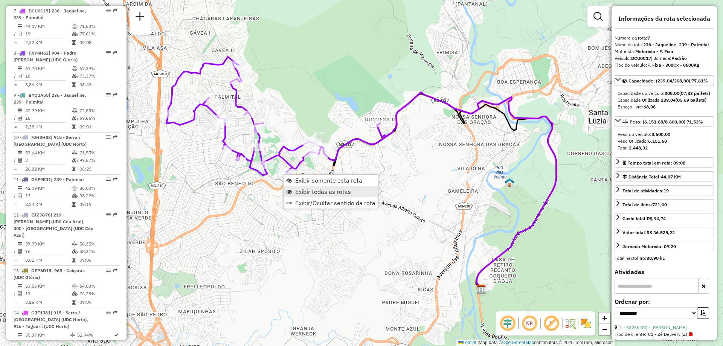
click at [332, 193] on span "Exibir todas as rotas" at bounding box center [323, 192] width 56 height 6
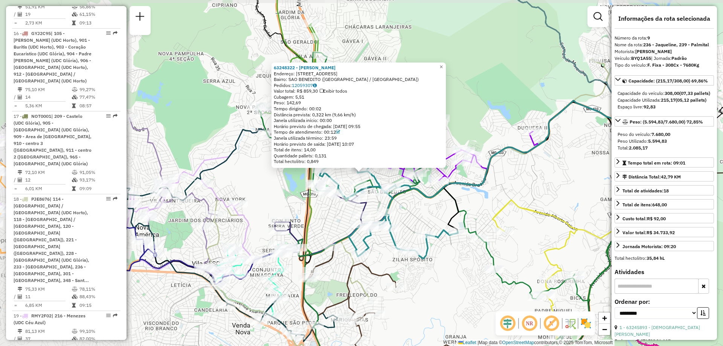
scroll to position [637, 0]
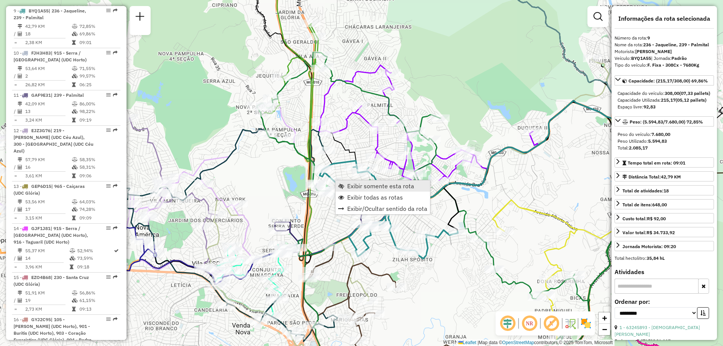
click at [369, 186] on span "Exibir somente esta rota" at bounding box center [380, 186] width 67 height 6
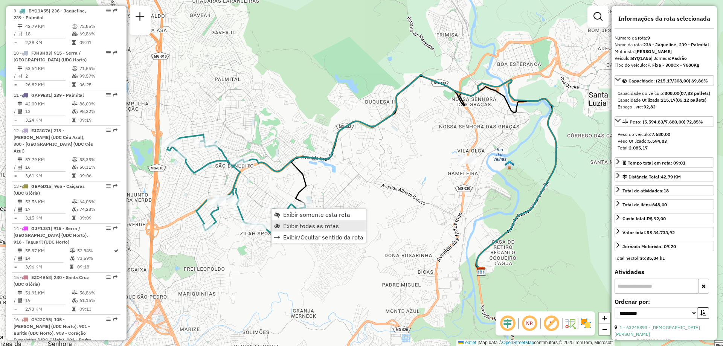
click at [320, 225] on span "Exibir todas as rotas" at bounding box center [311, 226] width 56 height 6
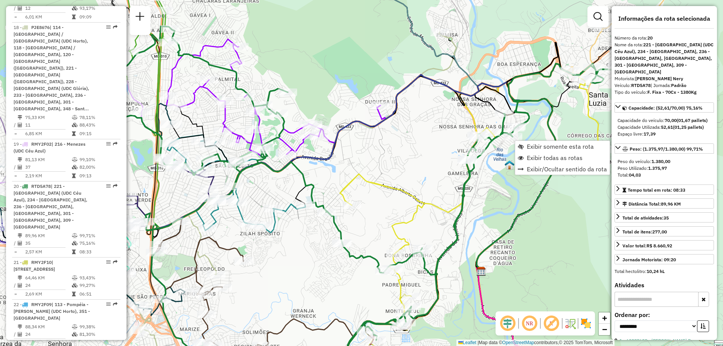
scroll to position [1209, 0]
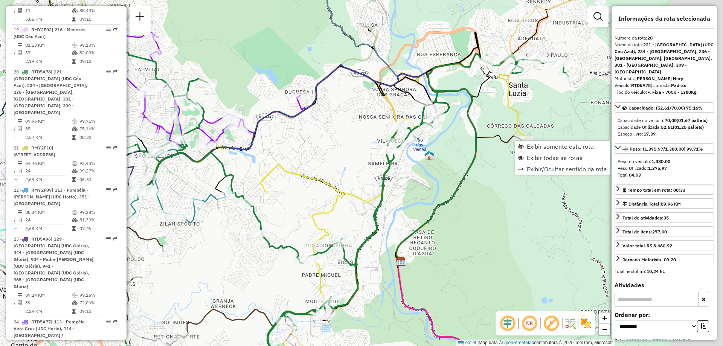
drag, startPoint x: 566, startPoint y: 217, endPoint x: 397, endPoint y: 195, distance: 170.2
click at [397, 195] on div "Janela de atendimento Grade de atendimento Capacidade Transportadoras Veículos …" at bounding box center [361, 173] width 723 height 346
